Goal: Transaction & Acquisition: Subscribe to service/newsletter

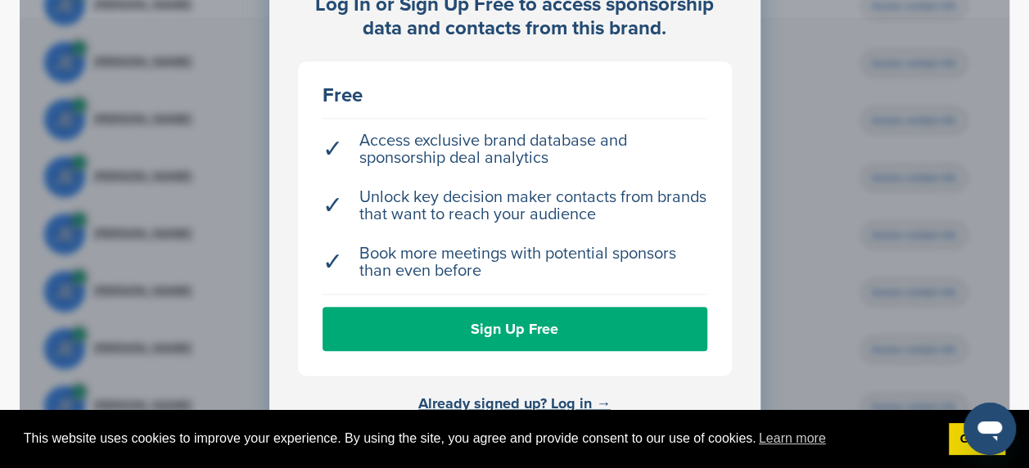
scroll to position [818, 0]
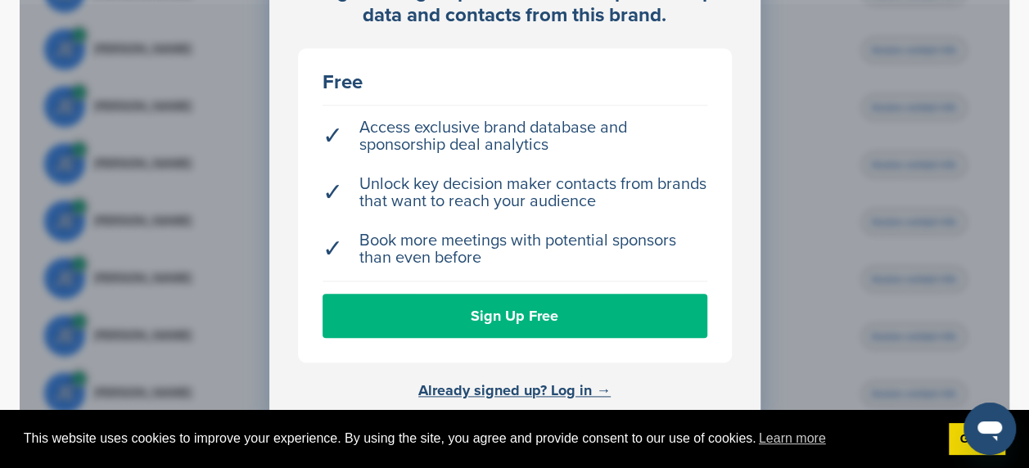
click at [499, 313] on link "Sign Up Free" at bounding box center [514, 316] width 385 height 44
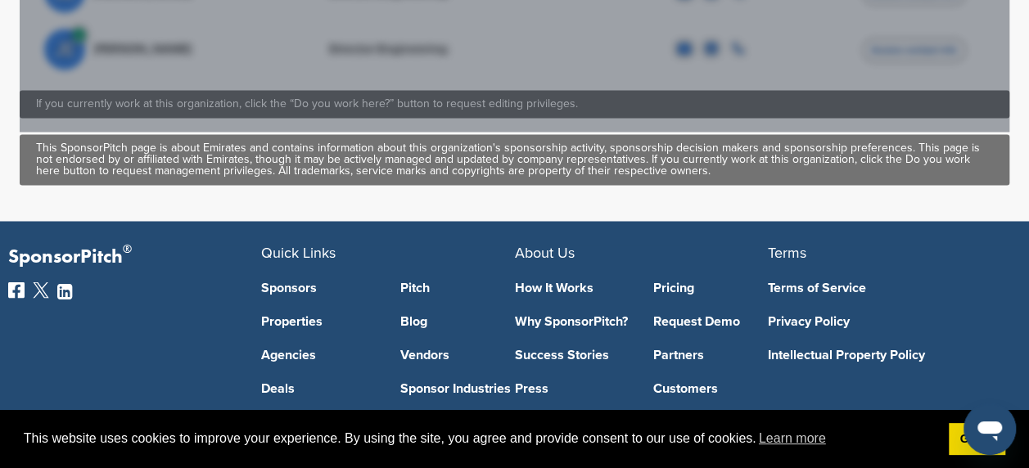
scroll to position [1062, 0]
